Goal: Task Accomplishment & Management: Manage account settings

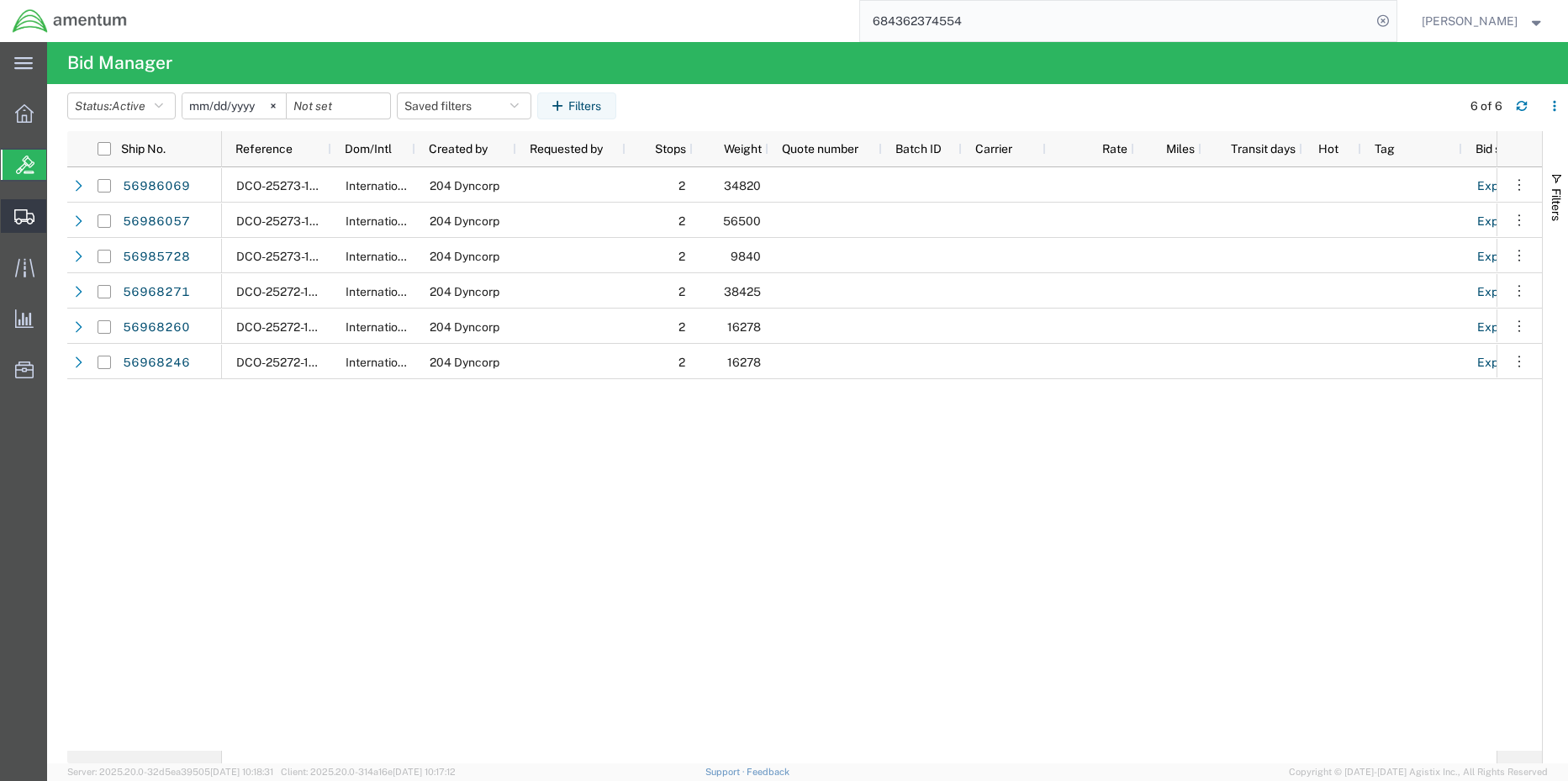
click at [0, 0] on span "Shipment Manager" at bounding box center [0, 0] width 0 height 0
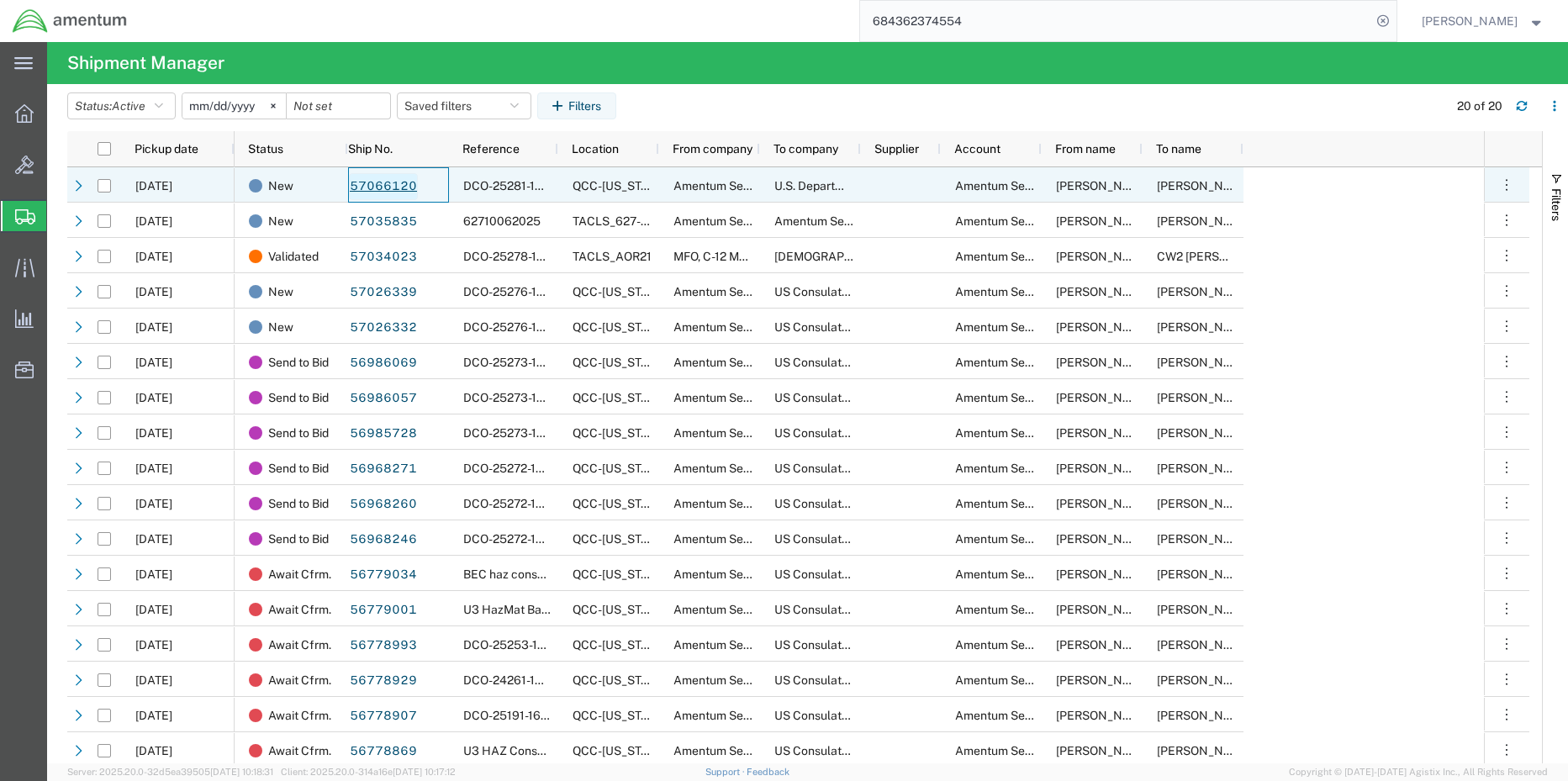
click at [395, 185] on link "57066120" at bounding box center [383, 187] width 69 height 27
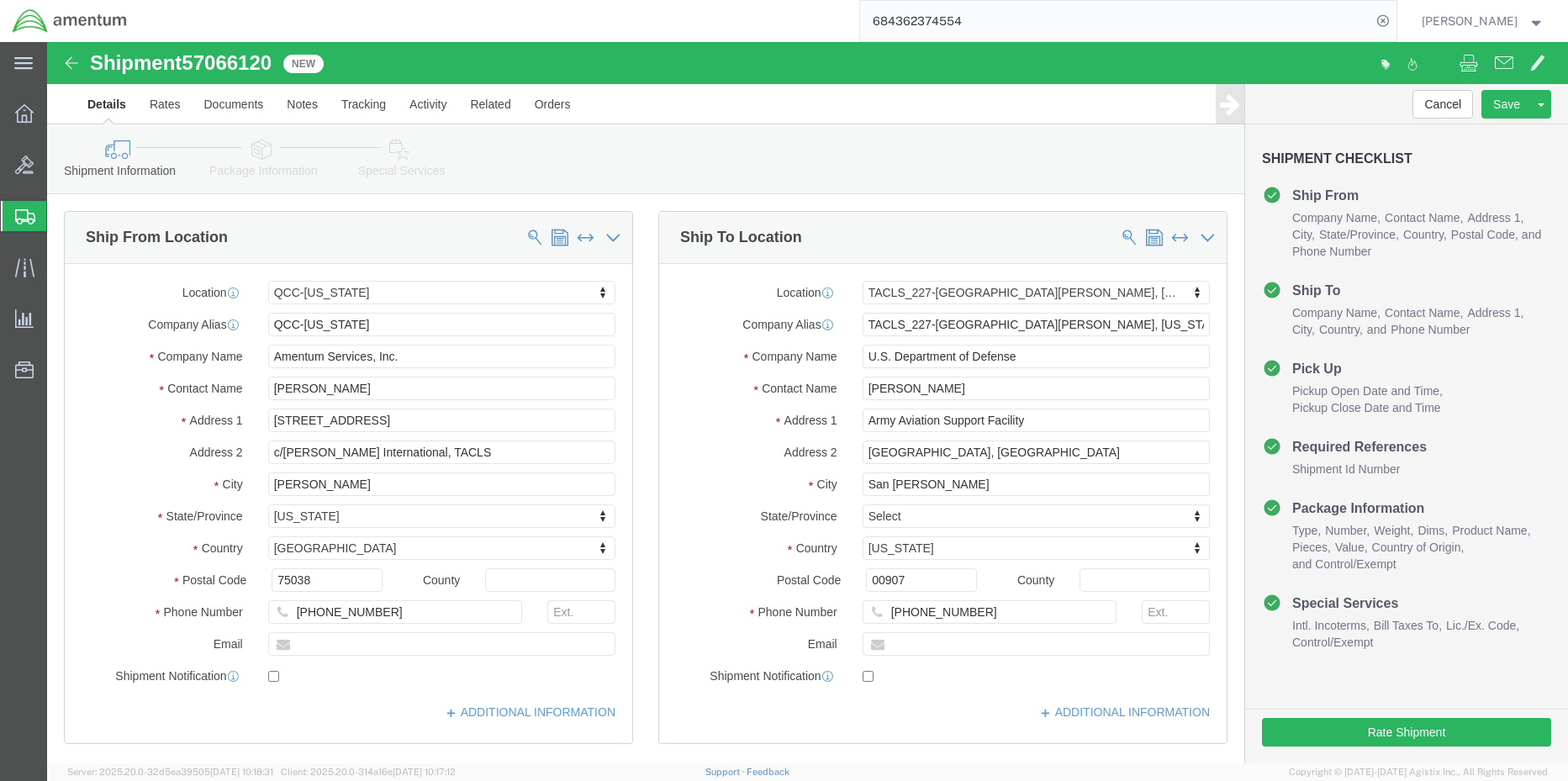
select select "42668"
select select "42681"
click icon
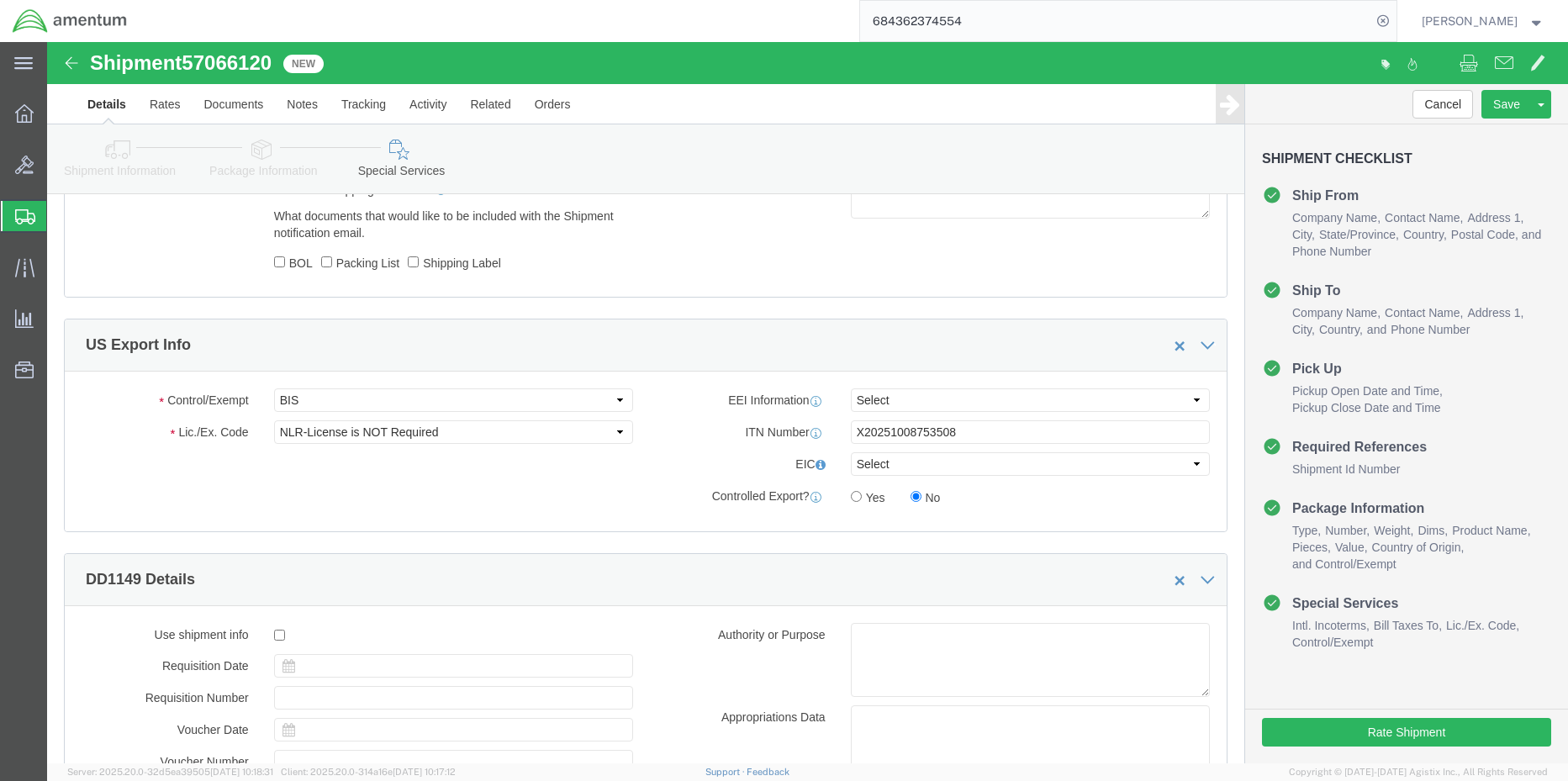
scroll to position [1177, 0]
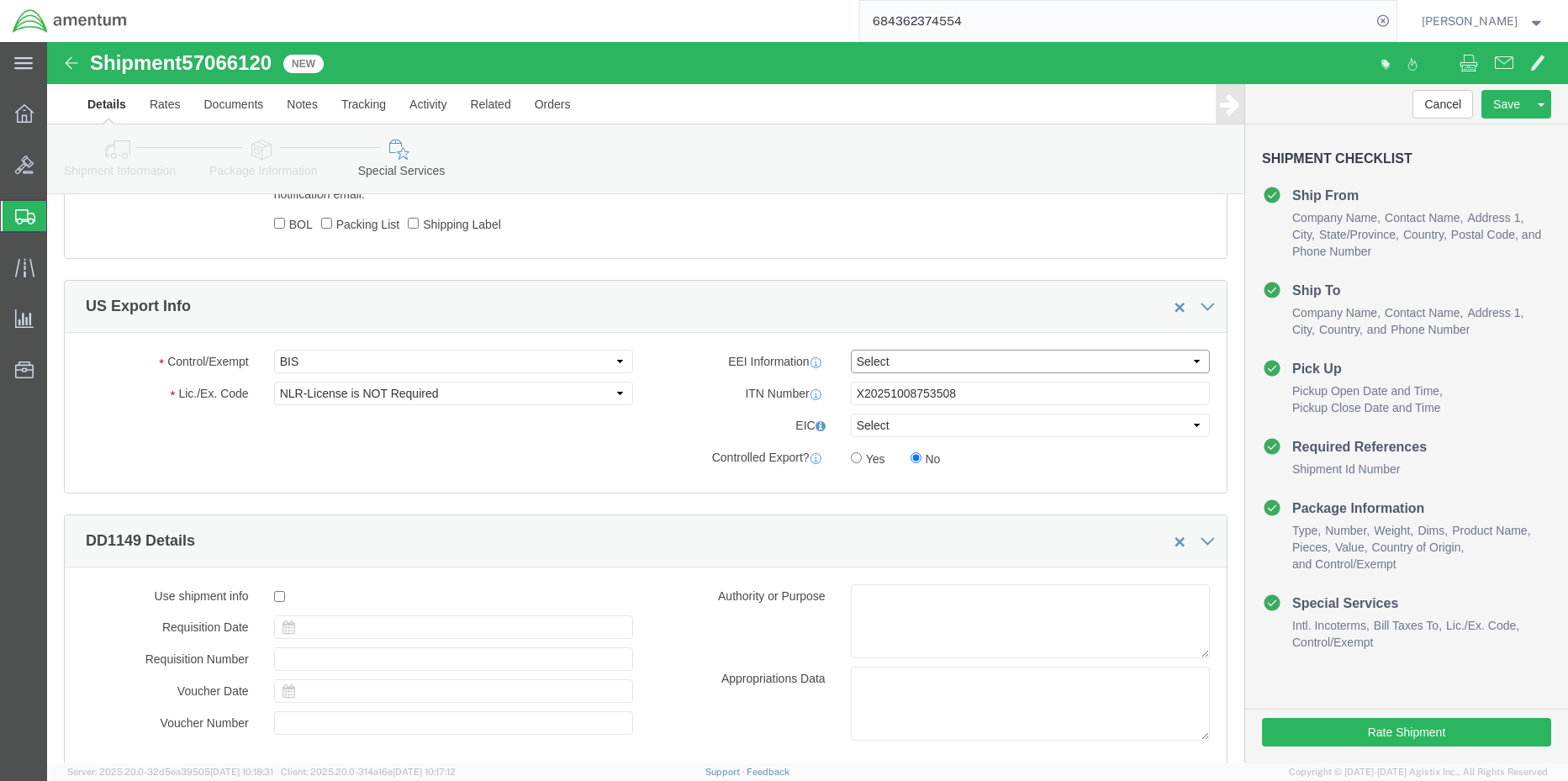
click select "Select AES-Direct EEI Carrier File EEI EEI Exempt"
select select "AESD"
click select "Select AES-Direct EEI Carrier File EEI EEI Exempt"
click button "Rate Shipment"
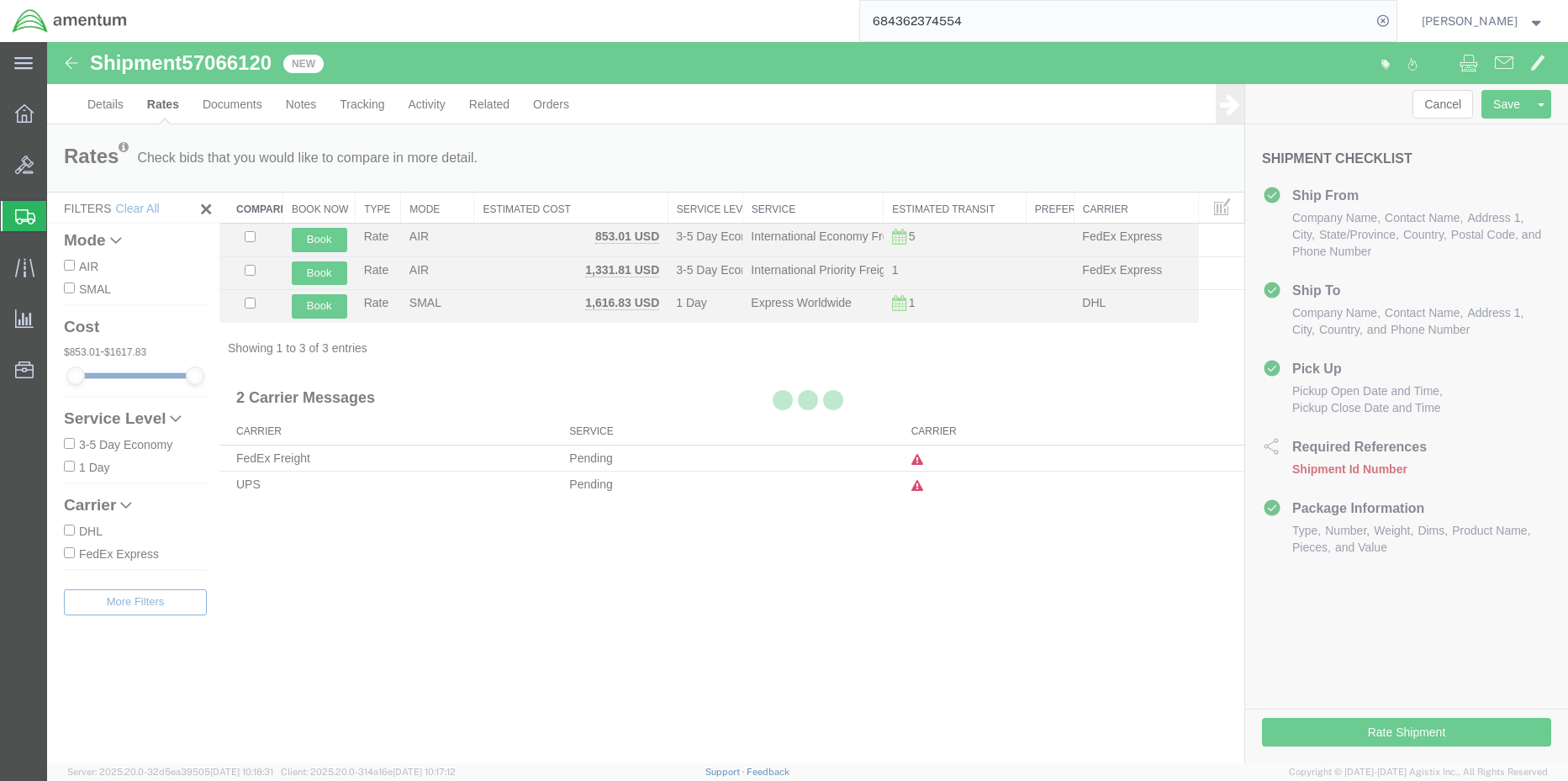
scroll to position [0, 0]
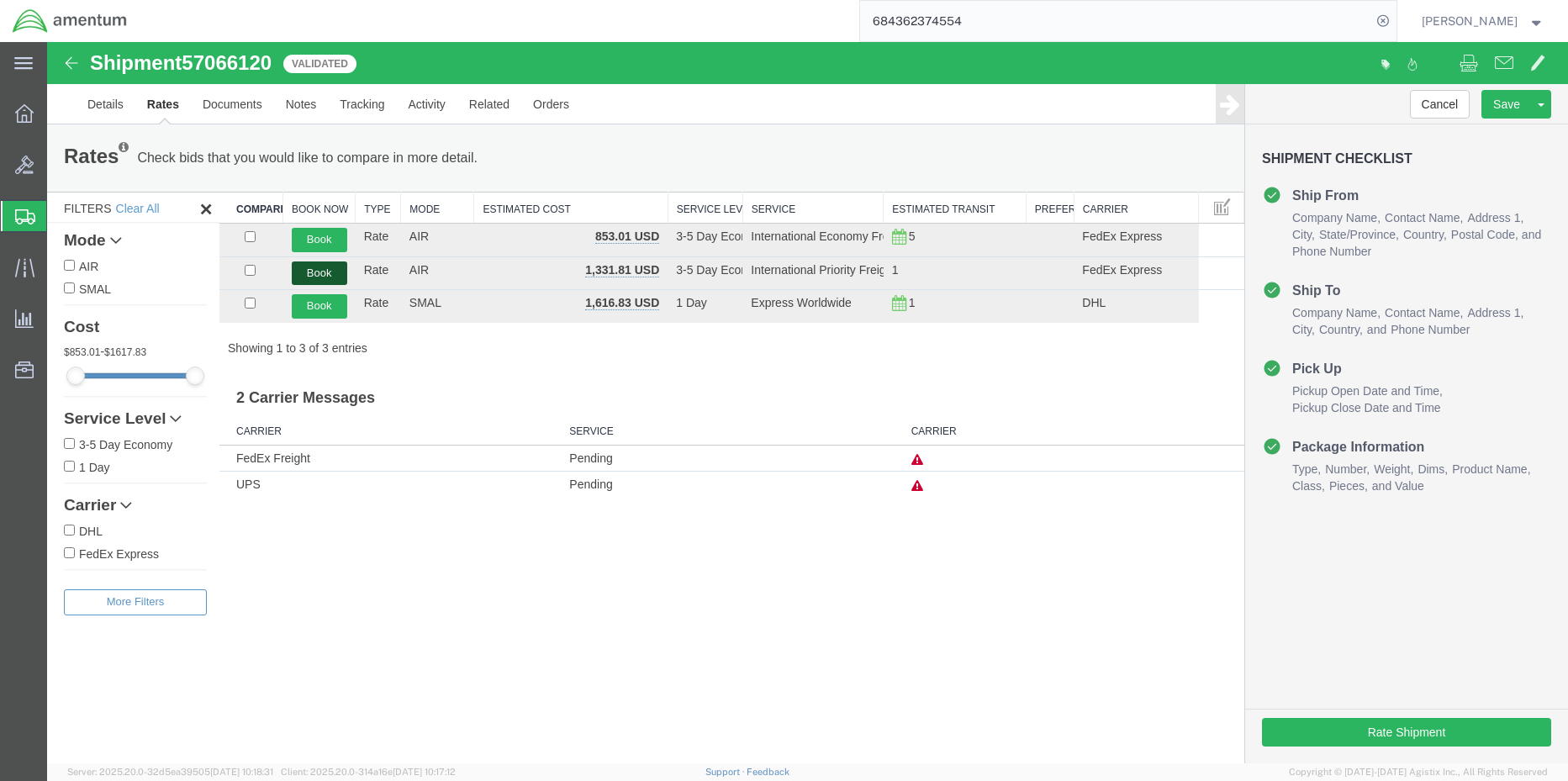
click at [313, 274] on button "Book" at bounding box center [319, 274] width 55 height 24
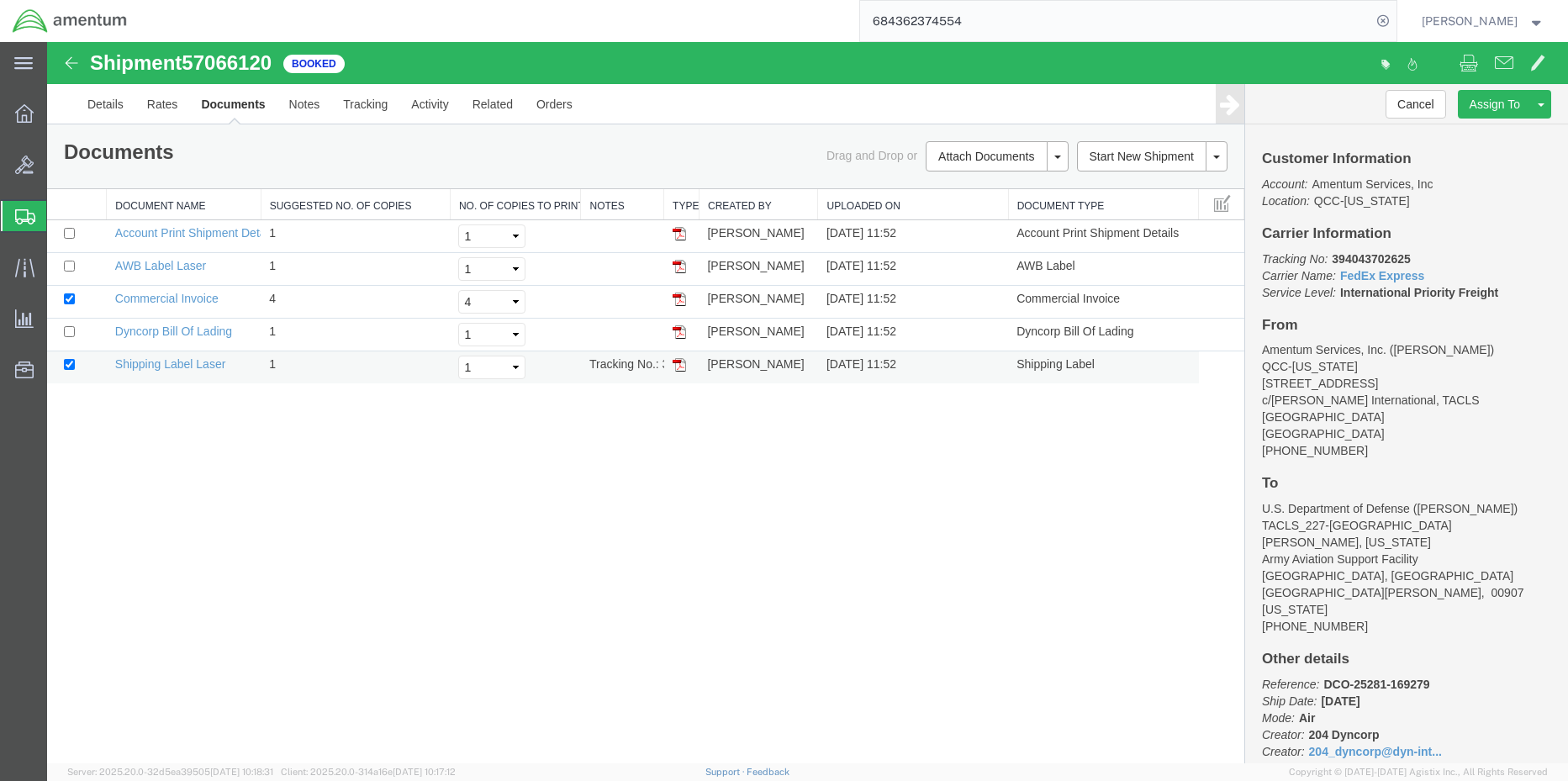
click at [675, 365] on img at bounding box center [679, 365] width 14 height 14
click at [679, 267] on img at bounding box center [679, 266] width 14 height 14
